Goal: Check status: Check status

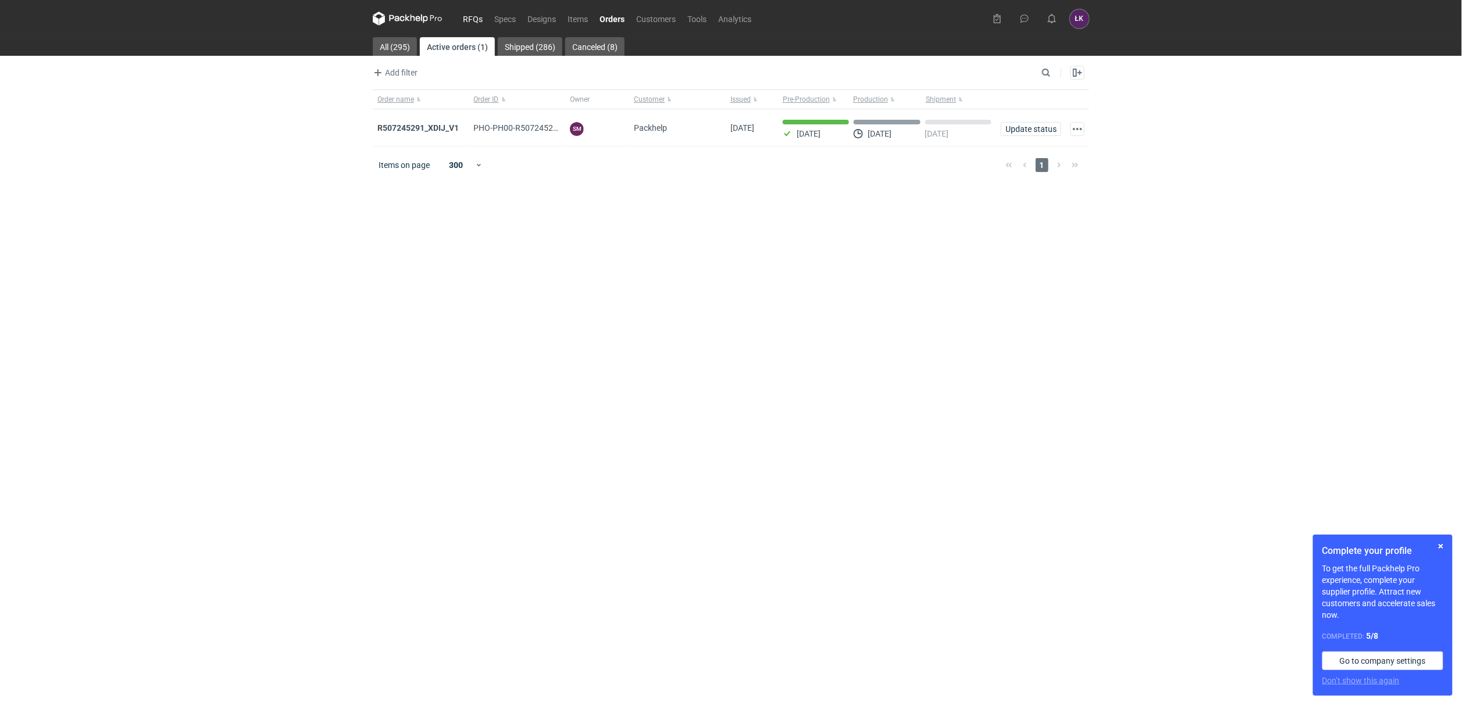
click at [473, 22] on link "RFQs" at bounding box center [472, 19] width 31 height 14
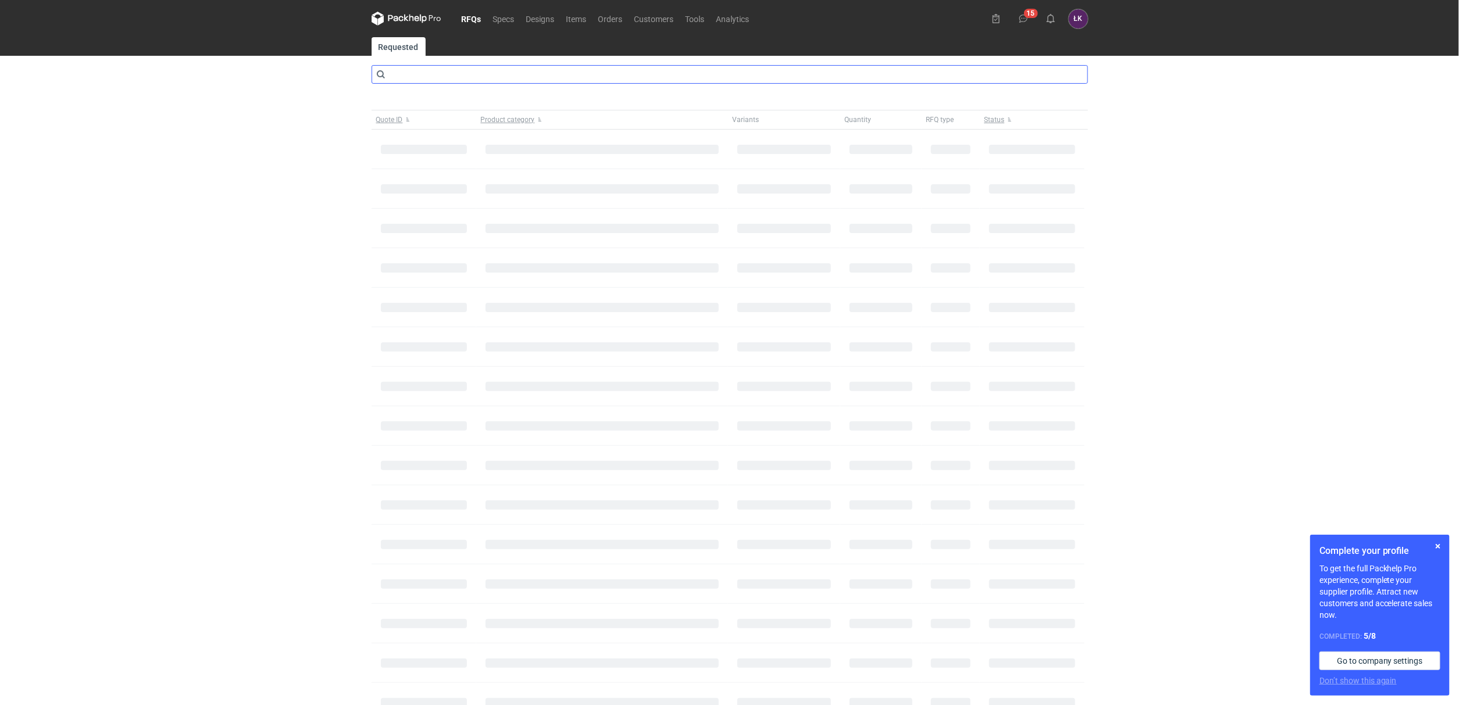
click at [542, 77] on input "text" at bounding box center [729, 74] width 716 height 19
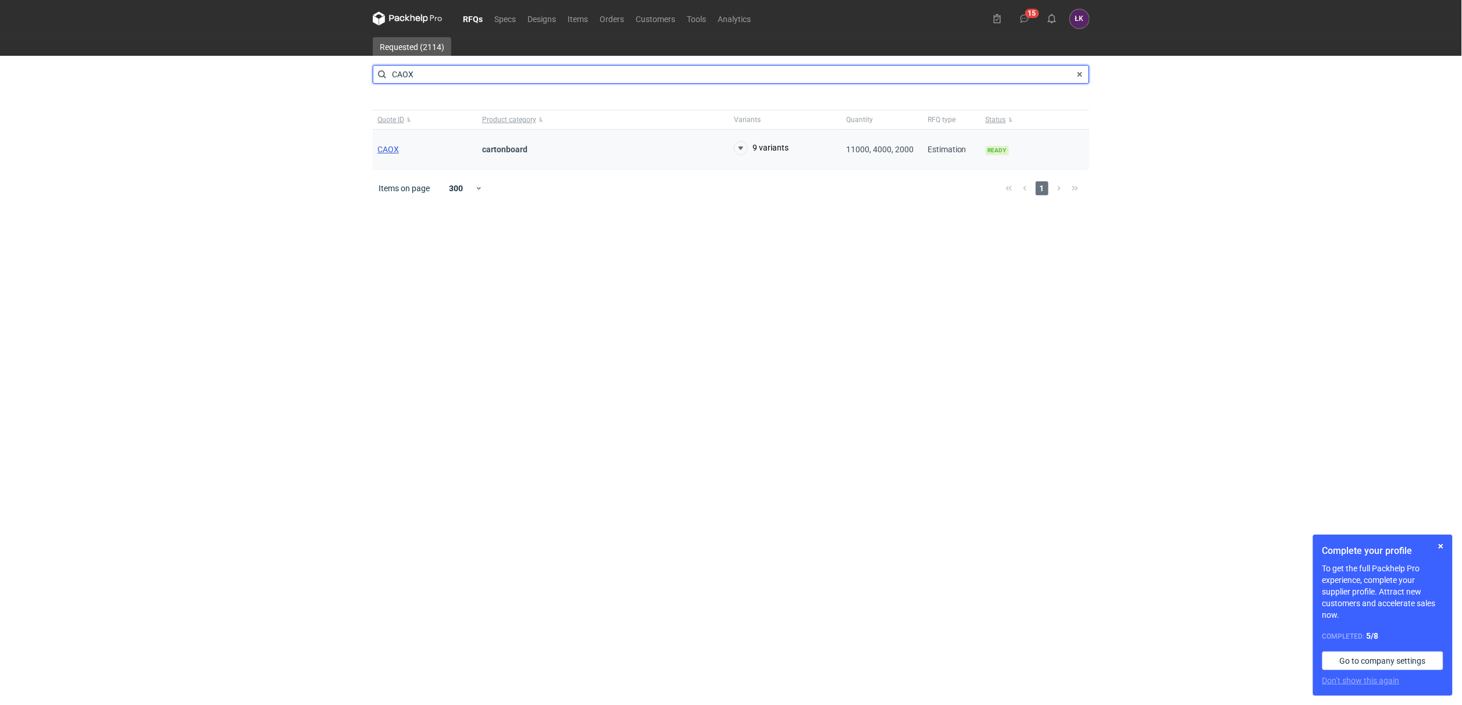
type input "CAOX"
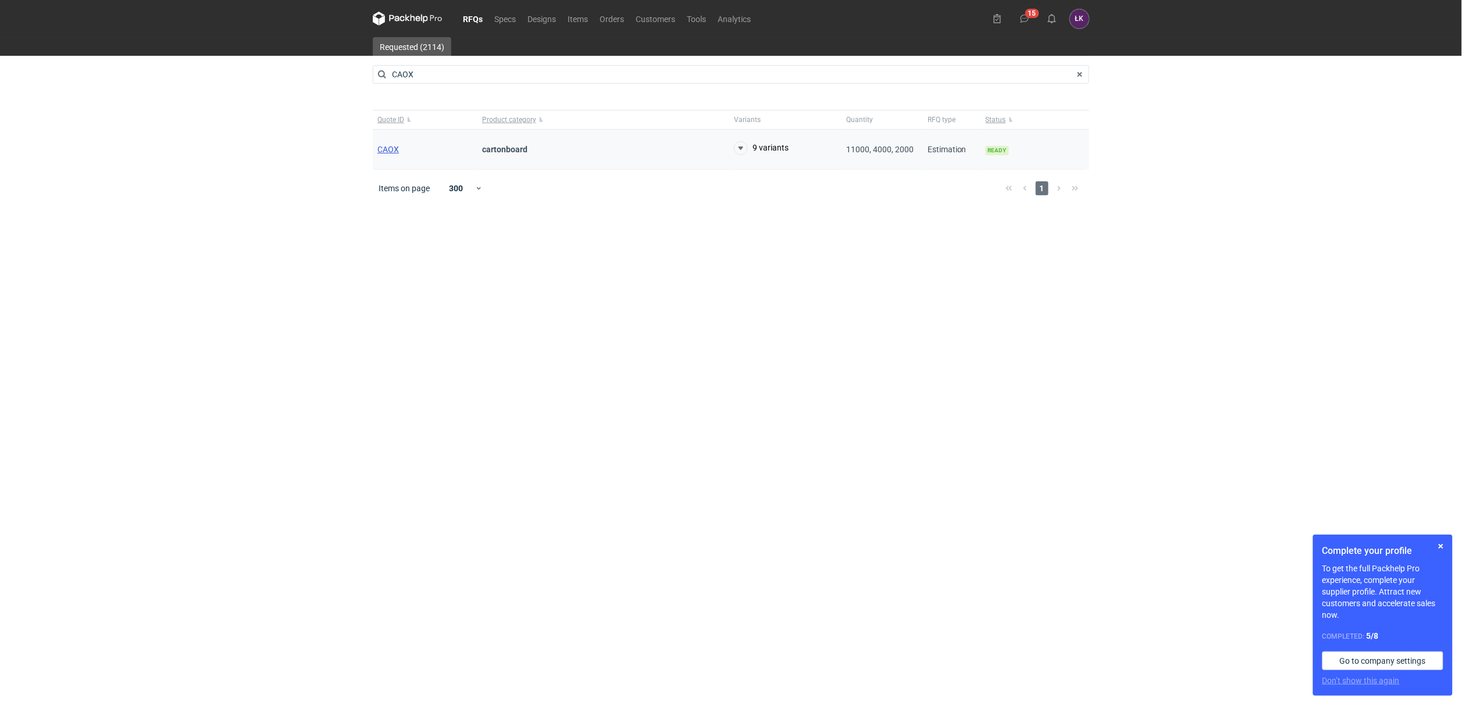
click at [390, 153] on span "CAOX" at bounding box center [388, 149] width 22 height 9
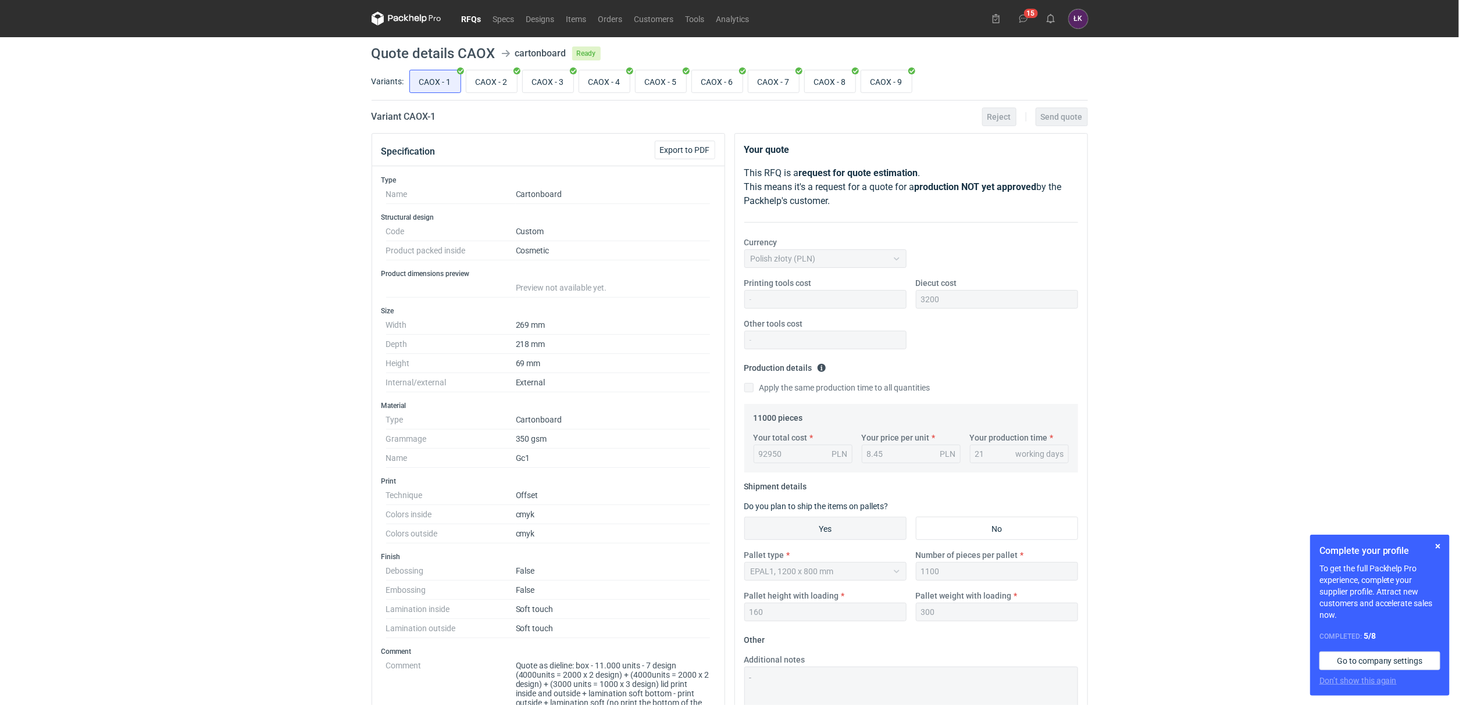
scroll to position [101, 0]
click at [834, 86] on input "CAOX - 8" at bounding box center [830, 81] width 51 height 22
radio input "true"
